Goal: Transaction & Acquisition: Book appointment/travel/reservation

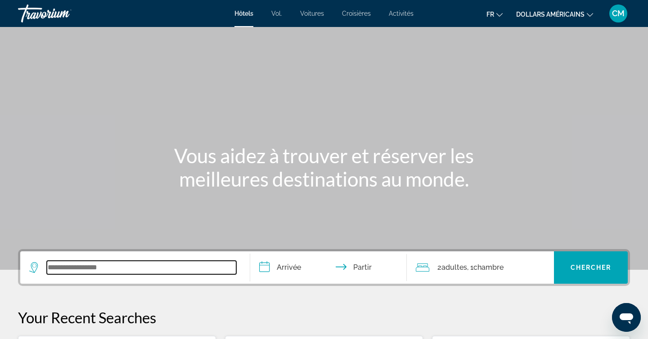
click at [90, 262] on input "Widget de recherche" at bounding box center [142, 268] width 190 height 14
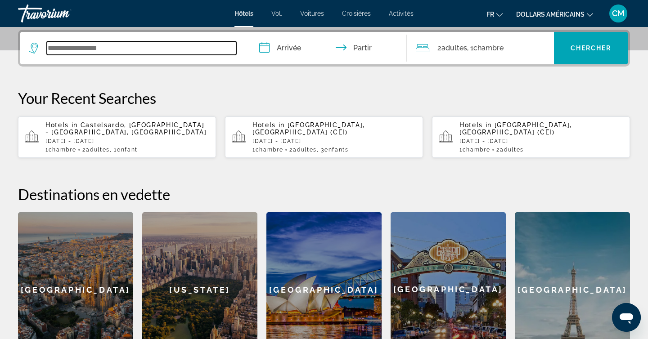
scroll to position [220, 0]
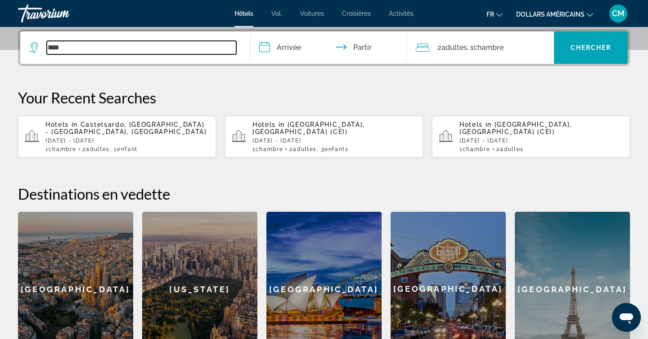
type input "*****"
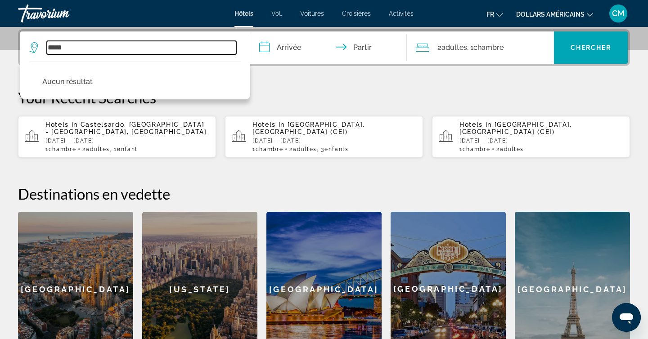
click at [55, 49] on input "*****" at bounding box center [142, 48] width 190 height 14
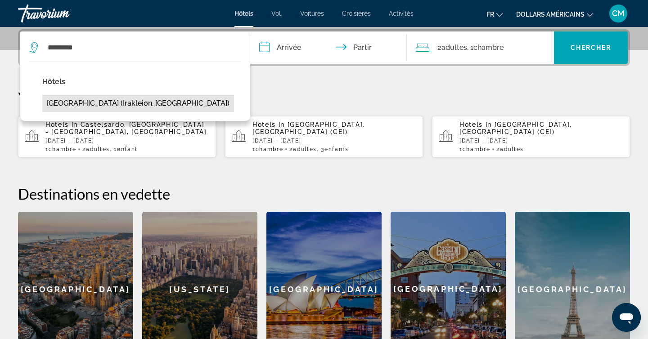
click at [84, 99] on button "[GEOGRAPHIC_DATA] (Irakleion, [GEOGRAPHIC_DATA])" at bounding box center [138, 103] width 192 height 17
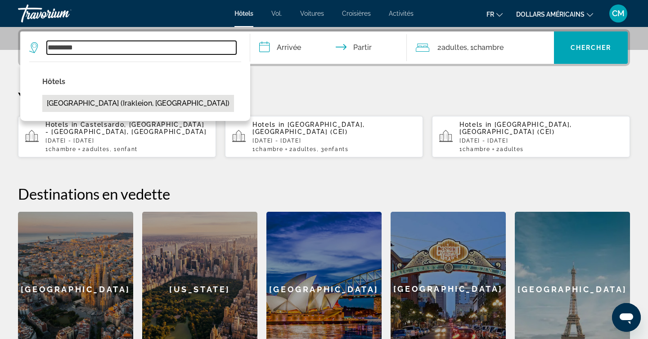
type input "**********"
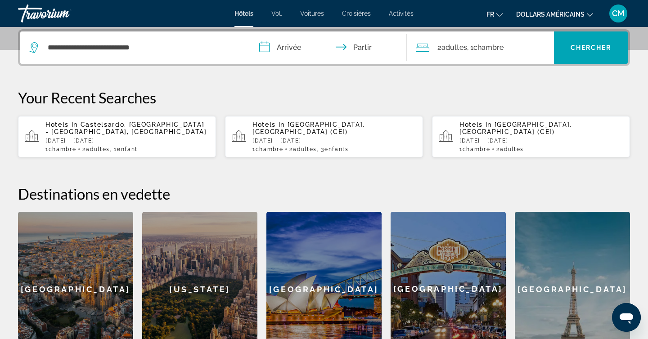
click at [287, 49] on input "**********" at bounding box center [330, 49] width 160 height 35
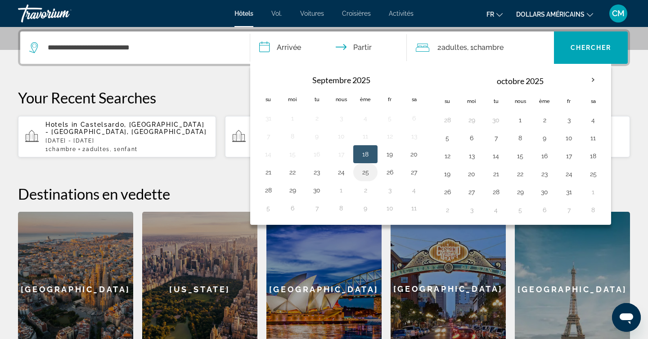
click at [365, 171] on button "25" at bounding box center [365, 172] width 14 height 13
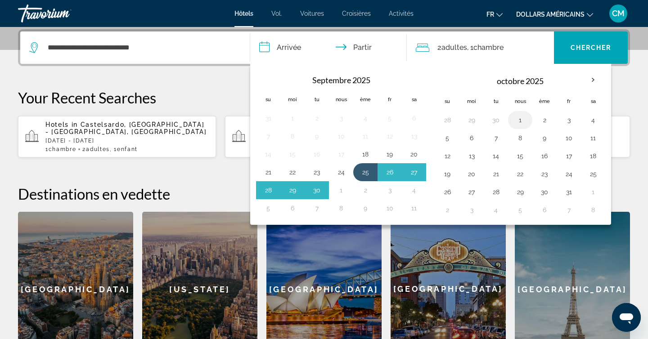
click at [524, 122] on button "1" at bounding box center [520, 120] width 14 height 13
type input "**********"
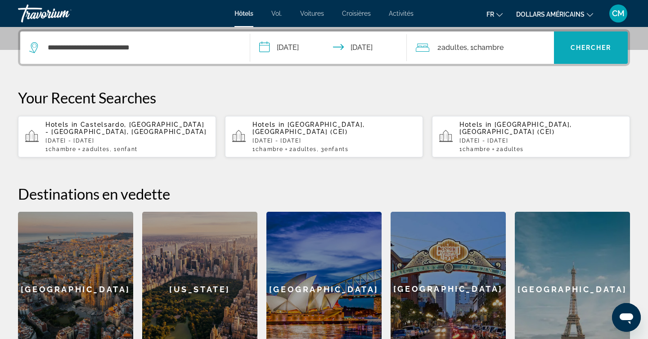
click at [585, 46] on font "Chercher" at bounding box center [591, 47] width 41 height 7
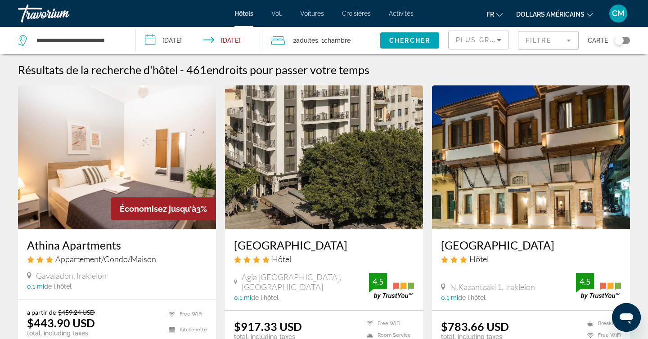
click at [557, 39] on mat-form-field "Filtre" at bounding box center [548, 40] width 61 height 19
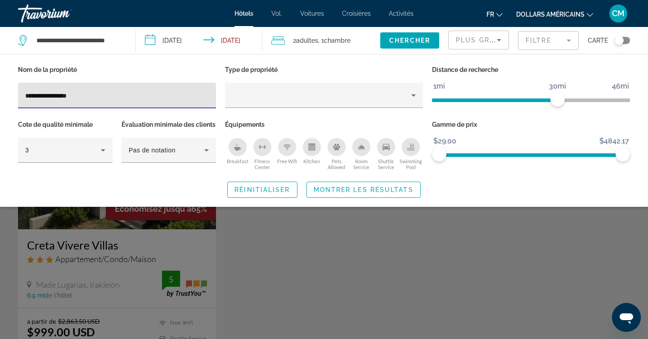
type input "**********"
click at [366, 256] on div "Search widget" at bounding box center [324, 237] width 648 height 204
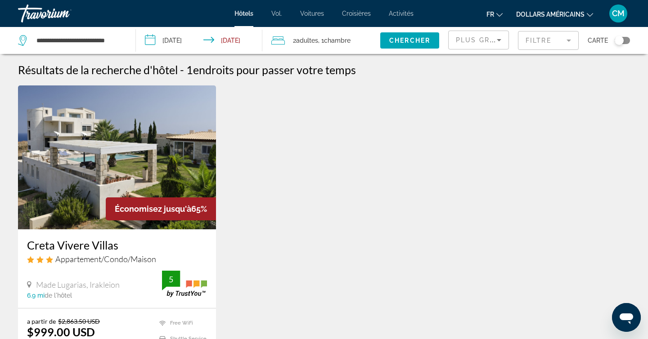
click at [571, 14] on font "dollars américains" at bounding box center [550, 14] width 68 height 7
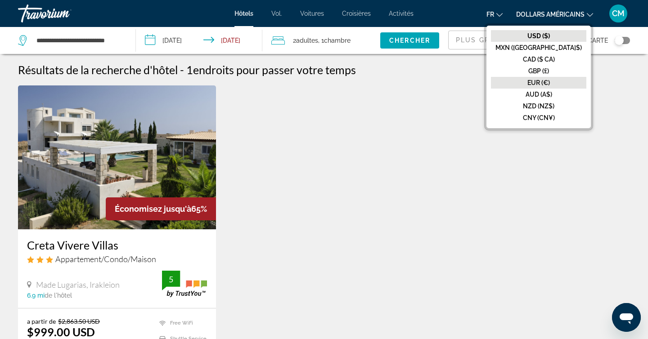
click at [550, 80] on font "EUR (€)" at bounding box center [539, 82] width 23 height 7
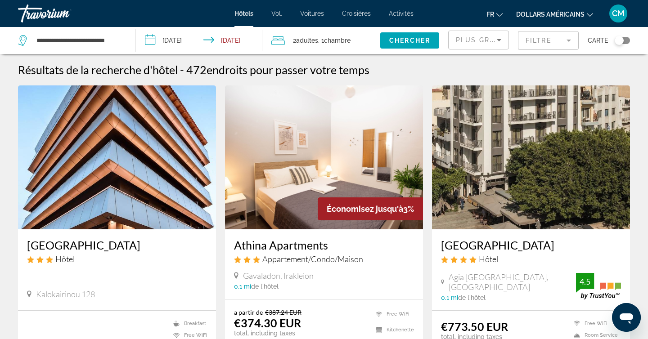
click at [540, 42] on mat-form-field "Filtre" at bounding box center [548, 40] width 61 height 19
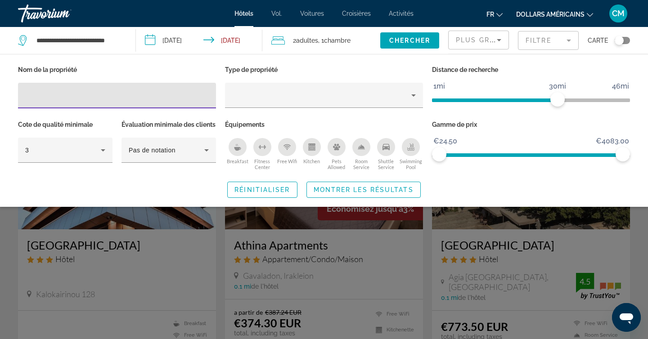
click at [110, 96] on input "Hotel Filters" at bounding box center [117, 95] width 184 height 11
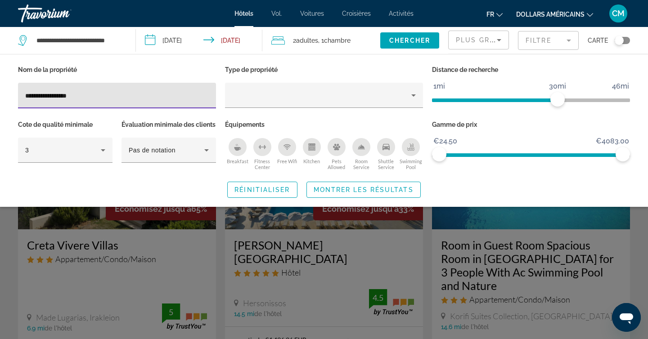
type input "**********"
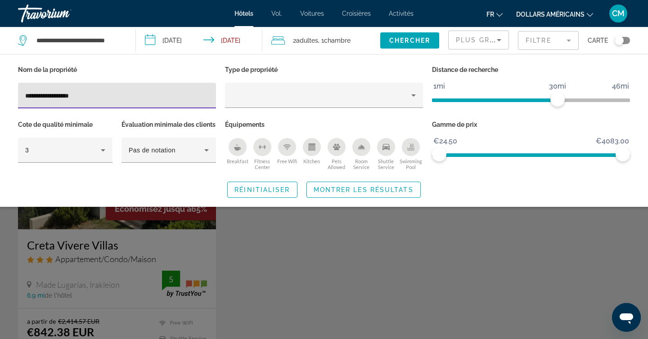
click at [296, 244] on div "Search widget" at bounding box center [324, 237] width 648 height 204
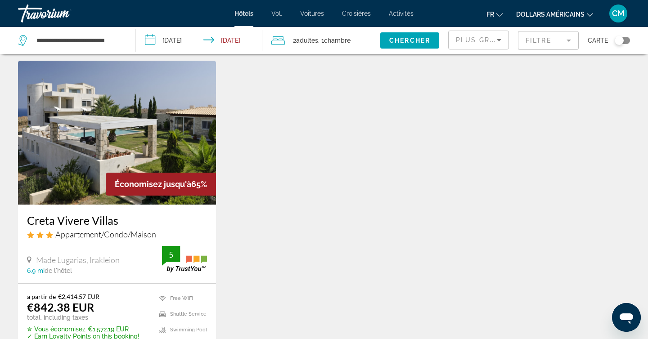
scroll to position [23, 0]
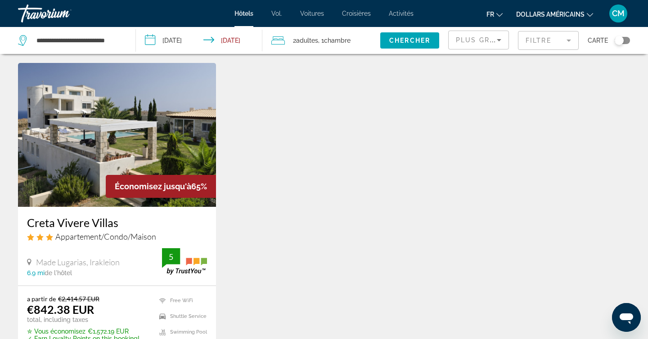
click at [170, 118] on img "Contenu principal" at bounding box center [117, 135] width 198 height 144
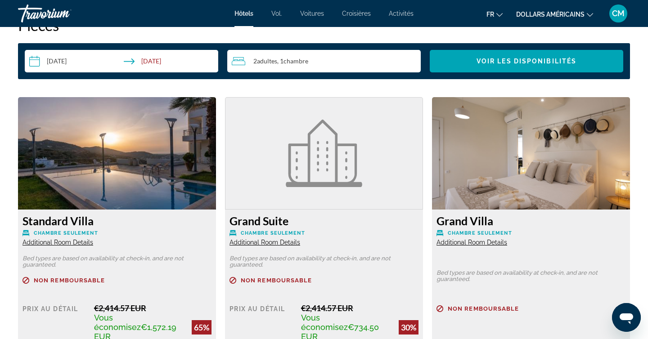
scroll to position [1176, 0]
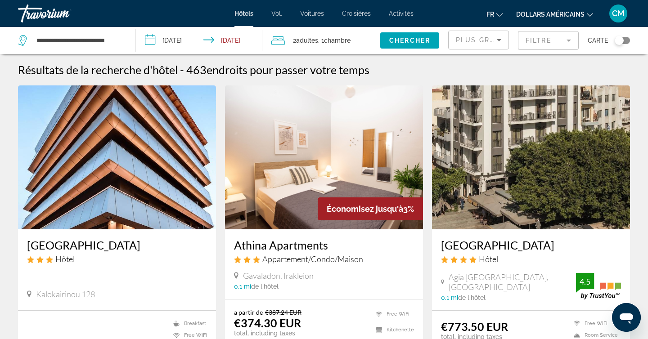
click at [548, 41] on mat-form-field "Filtre" at bounding box center [548, 40] width 61 height 19
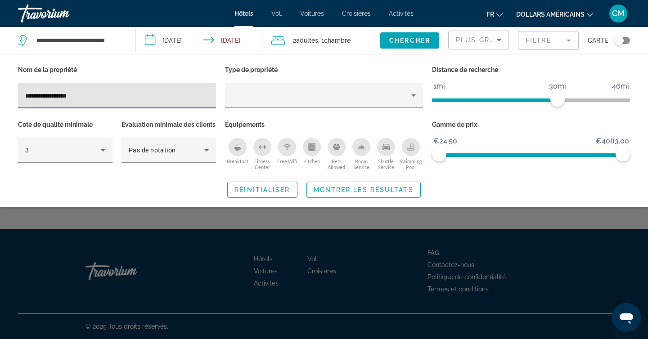
type input "**********"
click at [333, 201] on span "Search widget" at bounding box center [363, 190] width 113 height 22
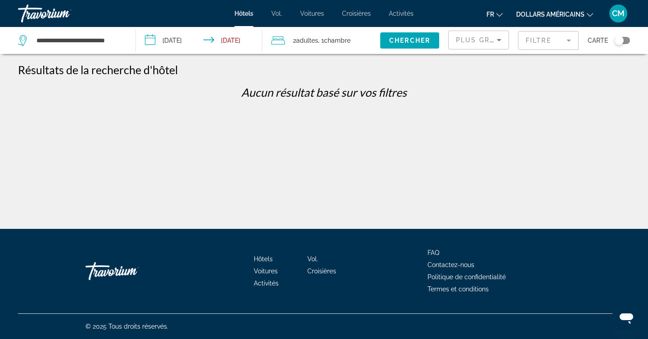
click at [551, 47] on mat-form-field "Filtre" at bounding box center [548, 40] width 61 height 19
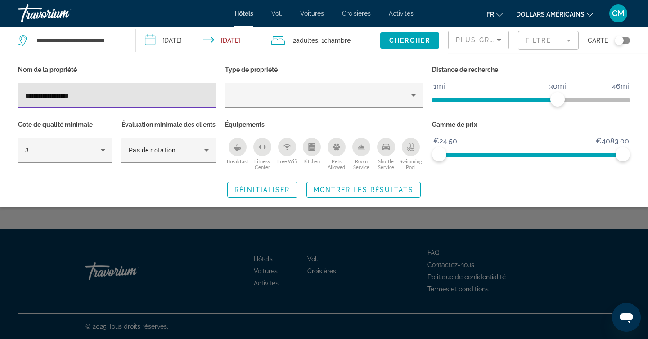
click at [39, 94] on input "**********" at bounding box center [117, 95] width 184 height 11
type input "**********"
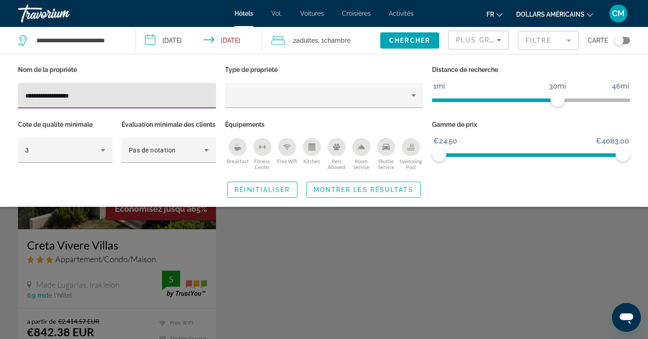
click at [292, 236] on div "Search widget" at bounding box center [324, 237] width 648 height 204
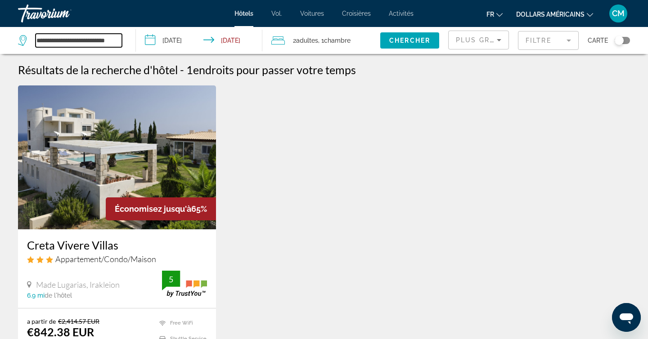
click at [70, 41] on input "**********" at bounding box center [79, 41] width 86 height 14
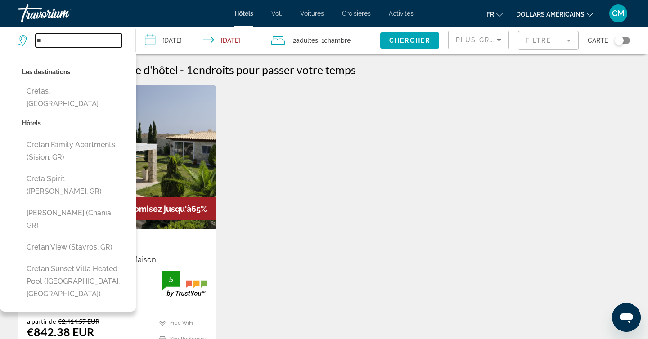
type input "*"
click at [289, 163] on div "Économisez jusqu'à 65% Creta Vivere Villas Appartement/Condo/Maison Made Lugari…" at bounding box center [324, 252] width 621 height 332
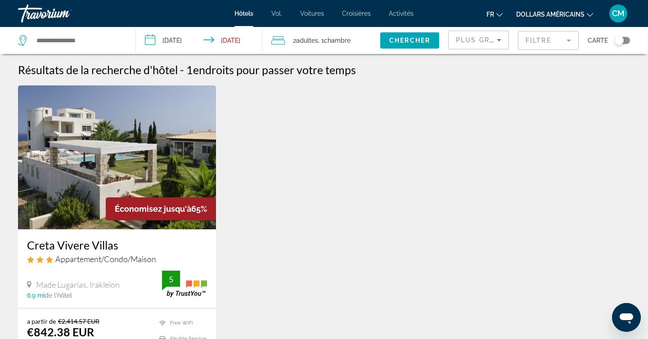
click at [548, 45] on mat-form-field "Filtre" at bounding box center [548, 40] width 61 height 19
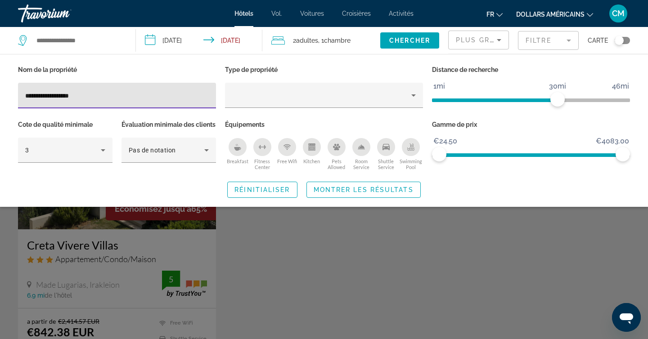
drag, startPoint x: 84, startPoint y: 92, endPoint x: 17, endPoint y: 77, distance: 68.3
click at [17, 77] on div "**********" at bounding box center [117, 90] width 207 height 55
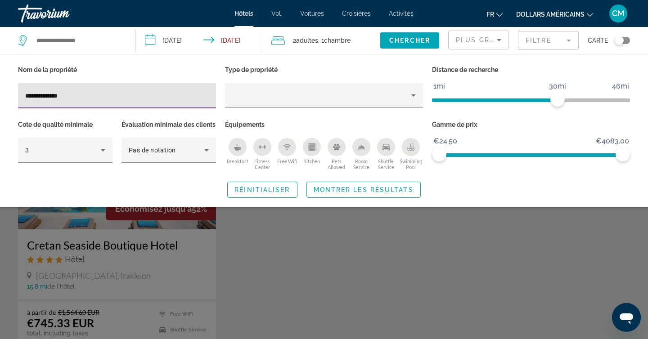
type input "**********"
click at [271, 302] on div "Search widget" at bounding box center [324, 237] width 648 height 204
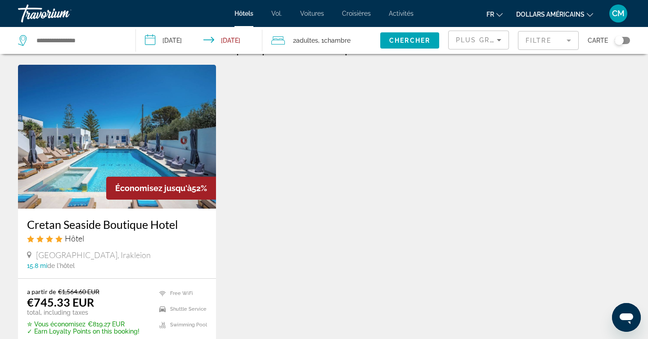
scroll to position [24, 0]
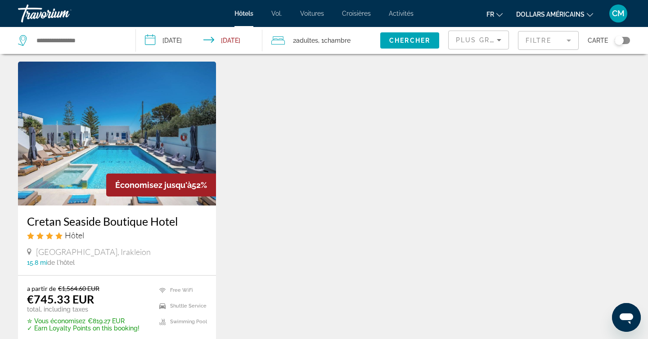
click at [149, 149] on img "Contenu principal" at bounding box center [117, 134] width 198 height 144
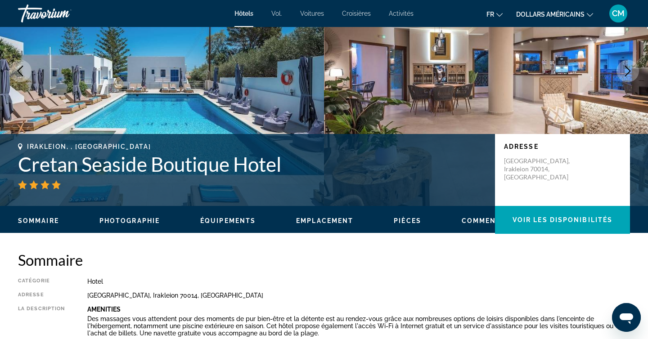
scroll to position [87, 0]
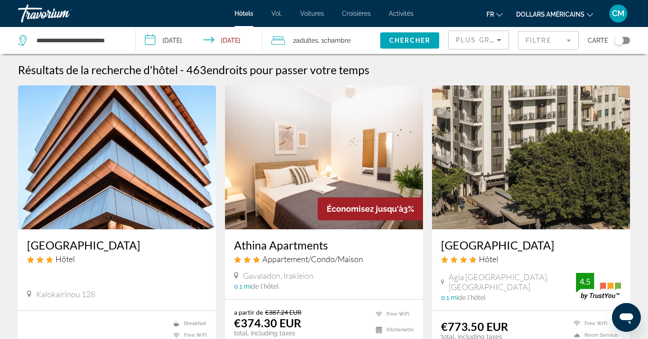
click at [537, 50] on div "Filtre" at bounding box center [548, 40] width 61 height 27
click at [535, 44] on mat-form-field "Filtre" at bounding box center [548, 40] width 61 height 19
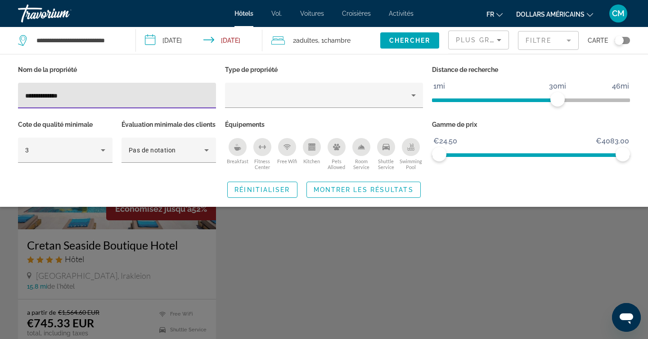
type input "**********"
click at [266, 275] on div "Search widget" at bounding box center [324, 237] width 648 height 204
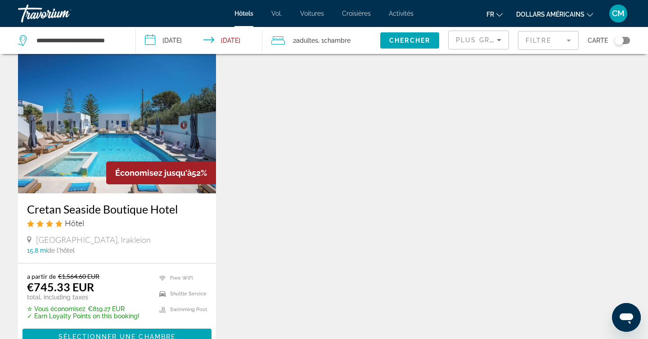
scroll to position [36, 0]
click at [65, 152] on img "Contenu principal" at bounding box center [117, 121] width 198 height 144
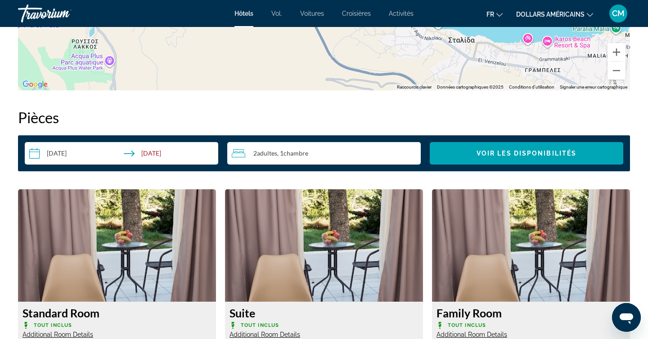
scroll to position [1087, 0]
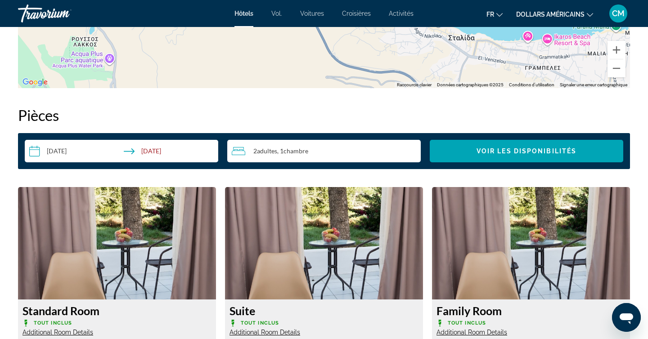
click at [416, 105] on div "Sommaire Catégorie Hotel Adresse [GEOGRAPHIC_DATA], Irakleion 70014, [GEOGRAPHI…" at bounding box center [324, 77] width 621 height 1645
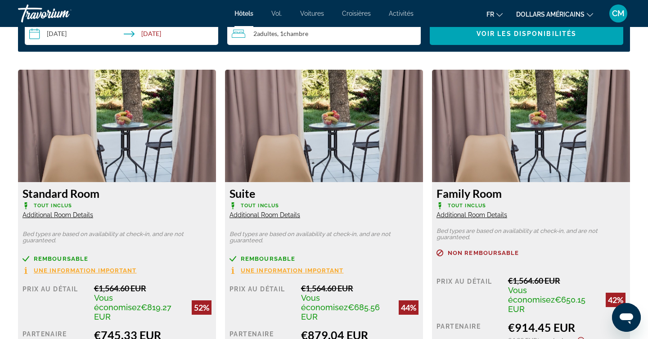
scroll to position [1204, 0]
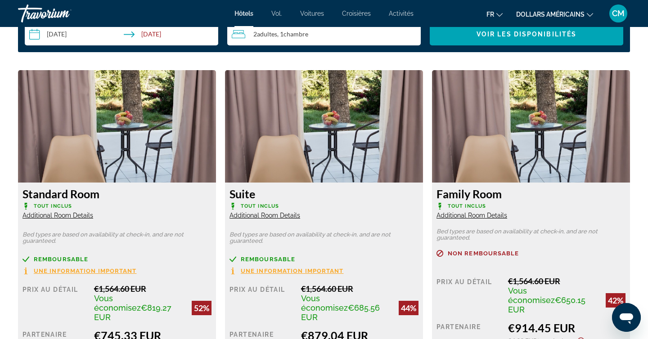
click at [77, 219] on span "Additional Room Details" at bounding box center [58, 215] width 71 height 7
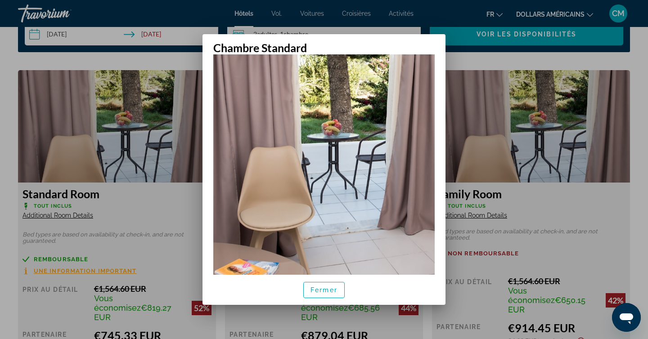
scroll to position [123, 0]
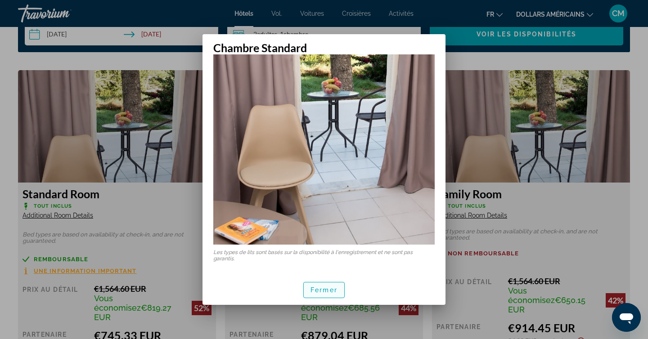
click at [329, 291] on font "Fermer" at bounding box center [324, 290] width 27 height 7
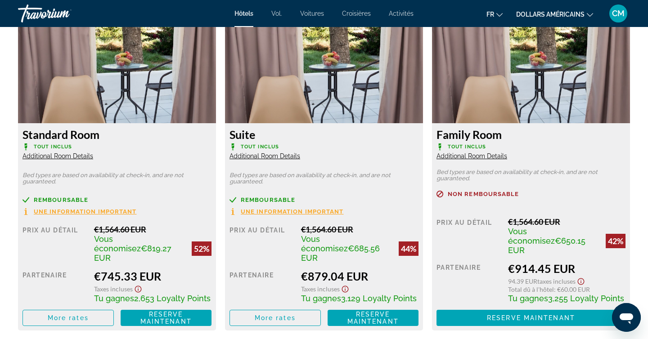
scroll to position [1270, 0]
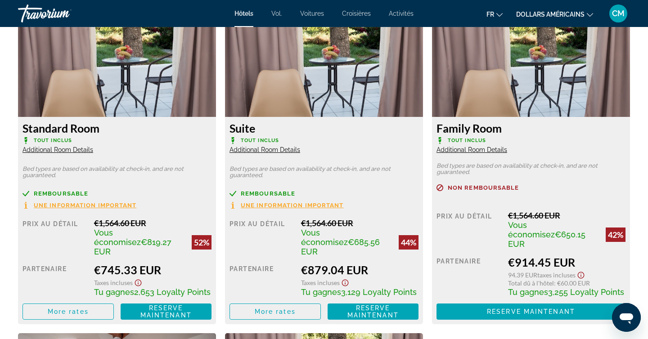
click at [280, 206] on span "Une information important" at bounding box center [292, 206] width 103 height 6
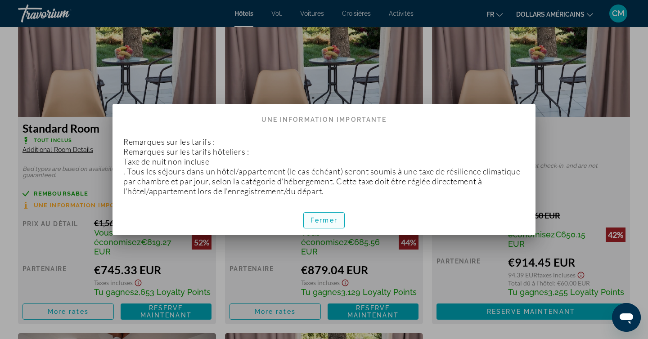
click at [320, 220] on font "Fermer" at bounding box center [324, 220] width 27 height 7
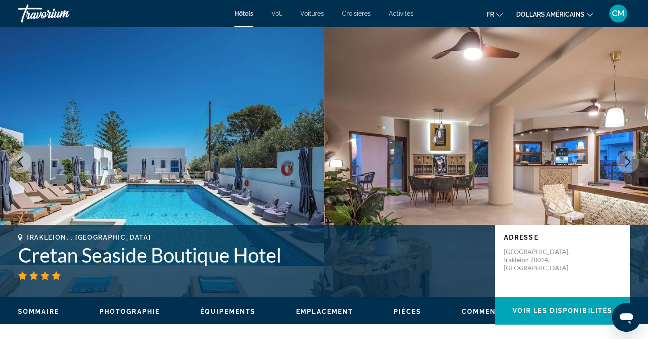
scroll to position [1270, 0]
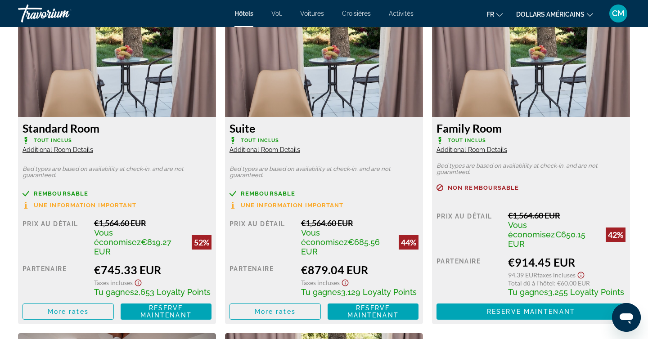
click at [76, 205] on span "Une information important" at bounding box center [85, 206] width 103 height 6
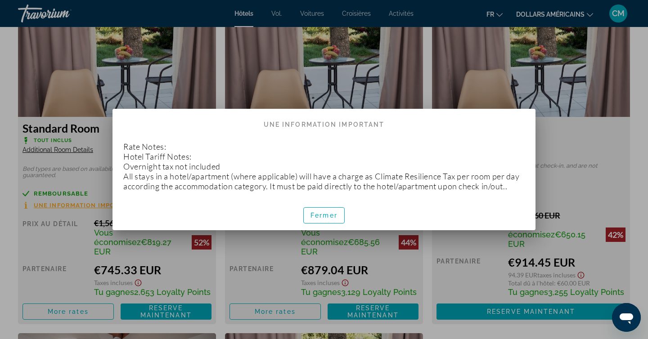
scroll to position [0, 0]
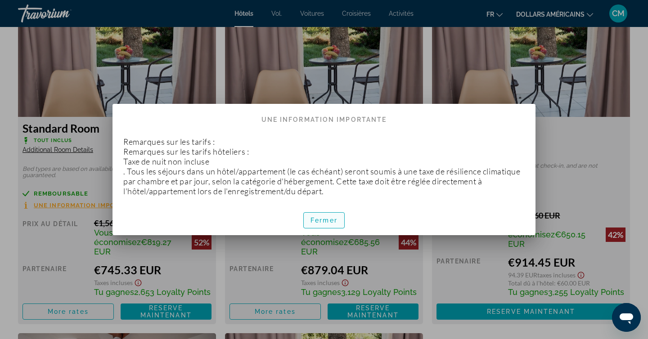
click at [332, 217] on font "Fermer" at bounding box center [324, 220] width 27 height 7
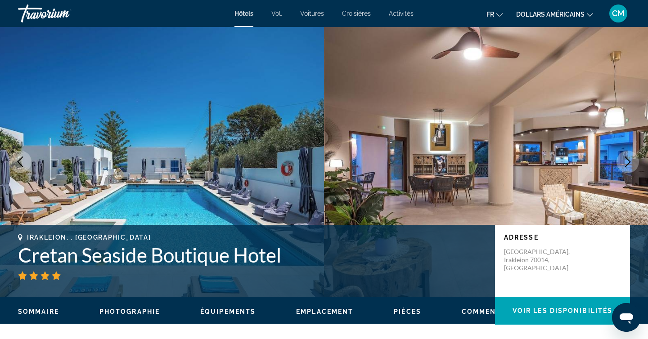
scroll to position [1270, 0]
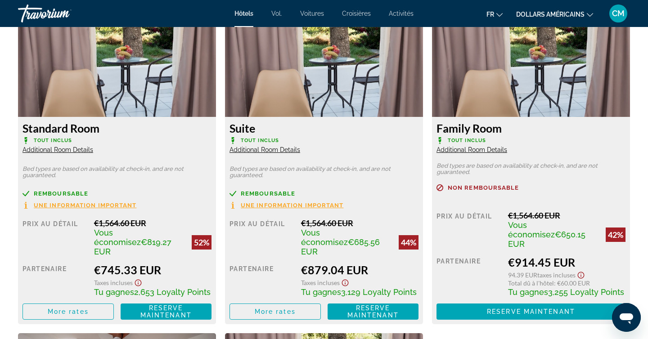
click at [70, 151] on span "Additional Room Details" at bounding box center [58, 149] width 71 height 7
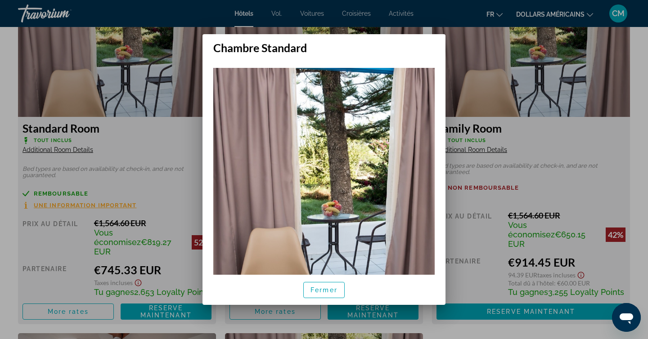
scroll to position [0, 0]
click at [332, 297] on span "button" at bounding box center [324, 291] width 41 height 22
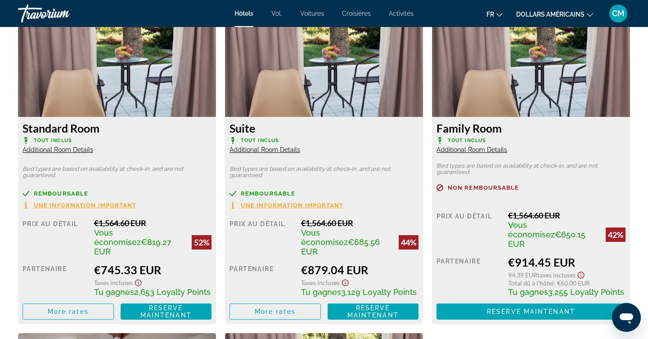
scroll to position [1270, 0]
click at [284, 151] on span "Additional Room Details" at bounding box center [265, 149] width 71 height 7
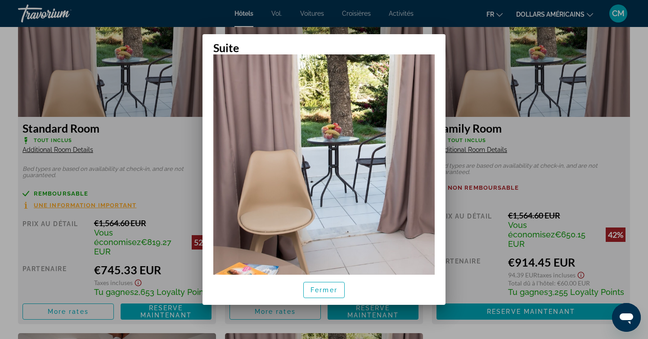
scroll to position [123, 0]
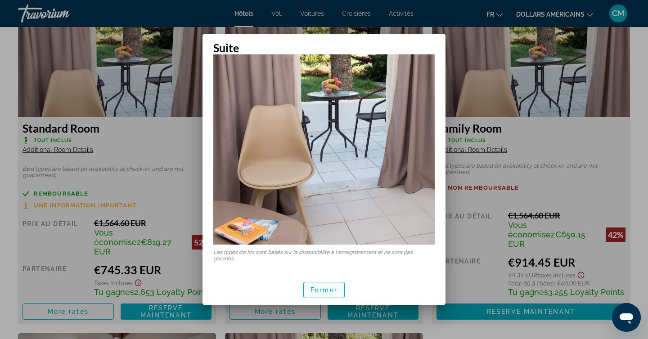
click at [326, 293] on font "Fermer" at bounding box center [324, 290] width 27 height 7
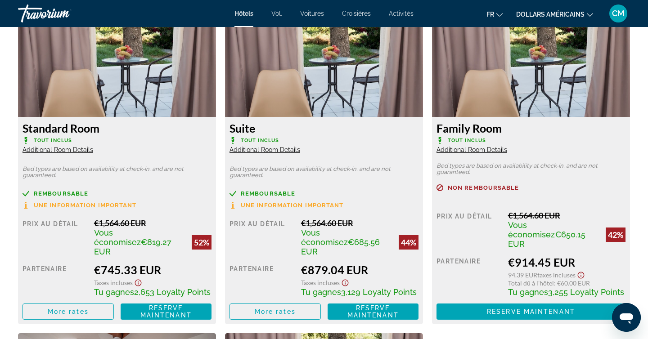
scroll to position [1270, 0]
click at [464, 150] on span "Additional Room Details" at bounding box center [472, 149] width 71 height 7
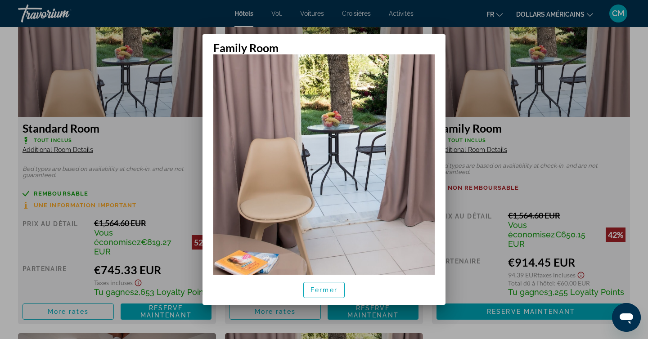
scroll to position [117, 0]
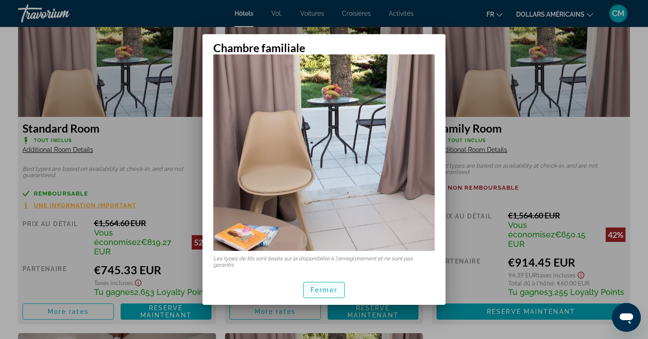
click at [330, 288] on font "Fermer" at bounding box center [324, 290] width 27 height 7
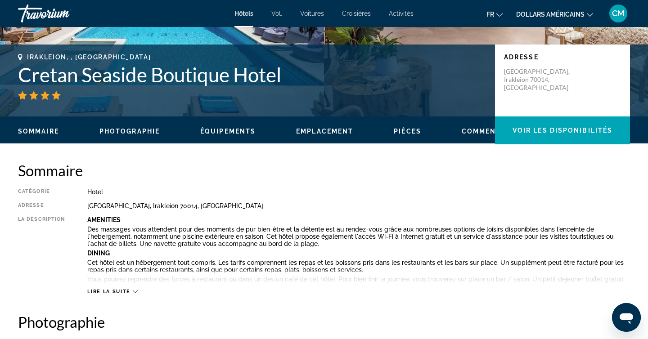
scroll to position [0, 0]
